Goal: Task Accomplishment & Management: Use online tool/utility

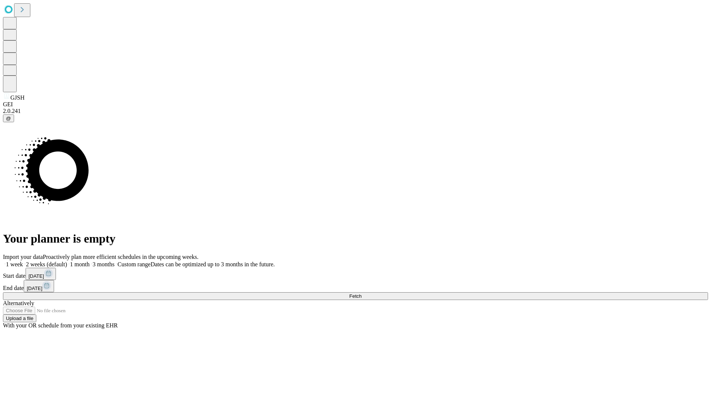
click at [361, 293] on span "Fetch" at bounding box center [355, 296] width 12 height 6
